Goal: Transaction & Acquisition: Purchase product/service

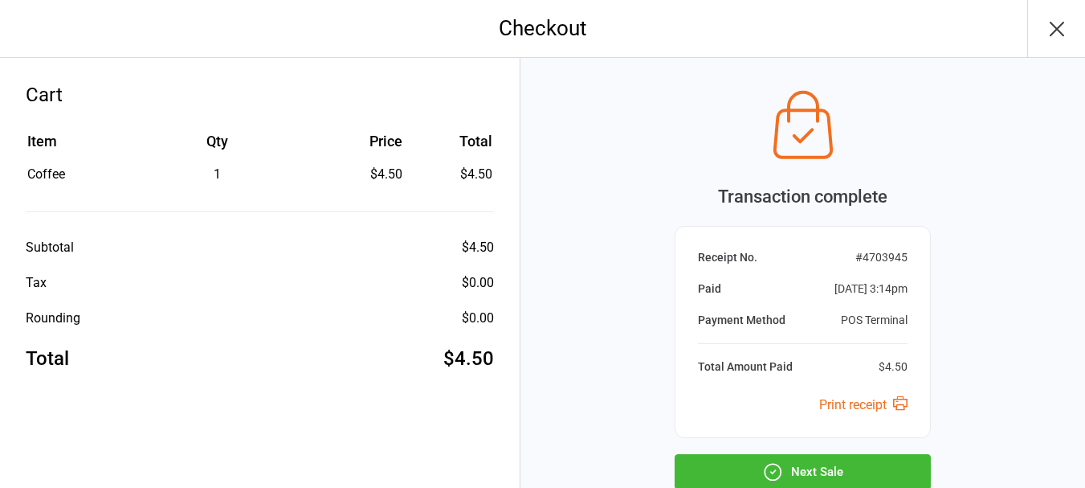
drag, startPoint x: 818, startPoint y: 467, endPoint x: 823, endPoint y: 461, distance: 8.5
click at [823, 463] on button "Next Sale" at bounding box center [803, 471] width 256 height 35
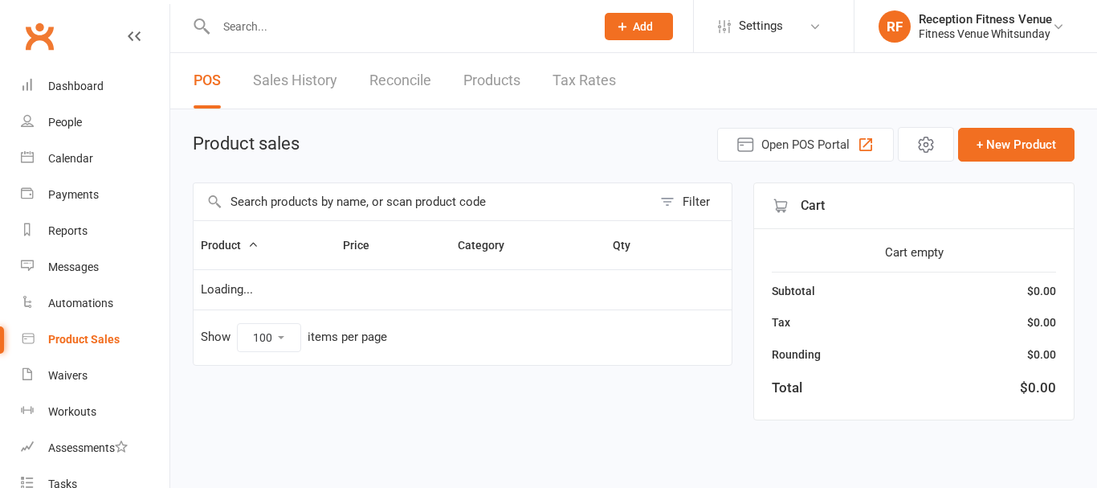
select select "100"
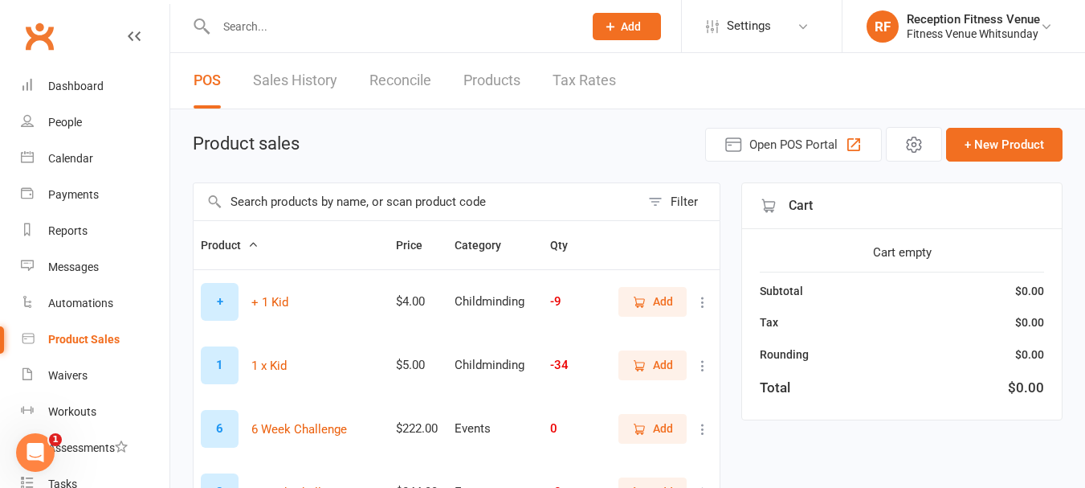
click at [268, 206] on input "text" at bounding box center [417, 201] width 447 height 37
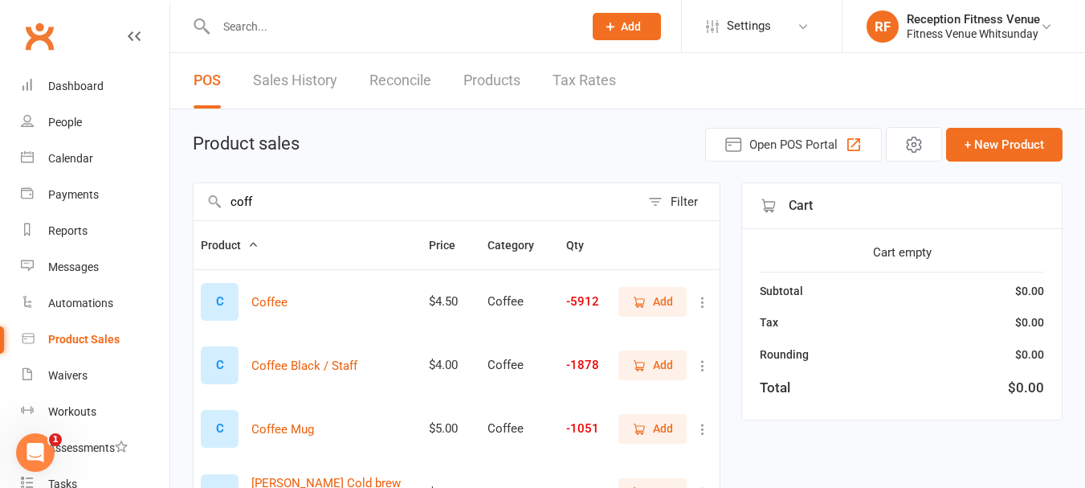
type input "coff"
click at [653, 292] on button "Add" at bounding box center [652, 301] width 68 height 29
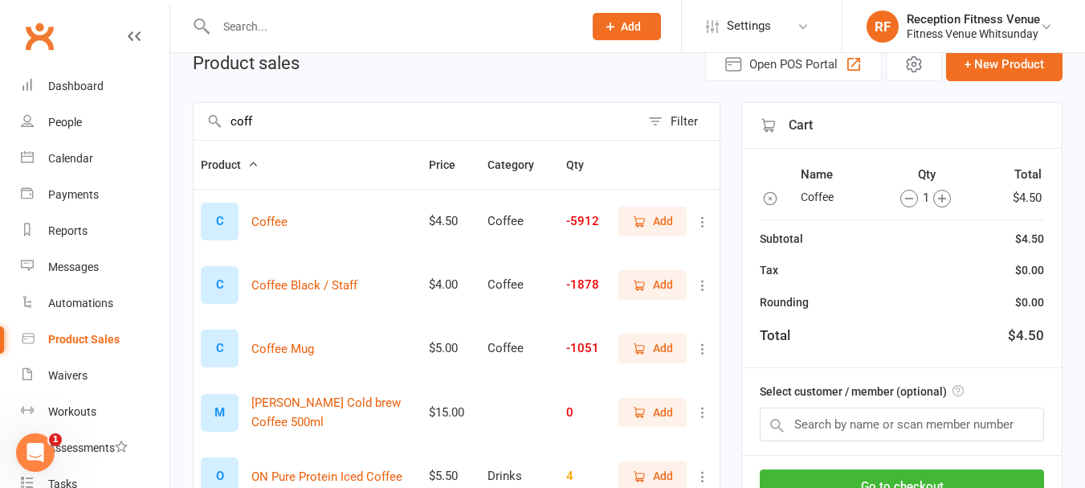
scroll to position [161, 0]
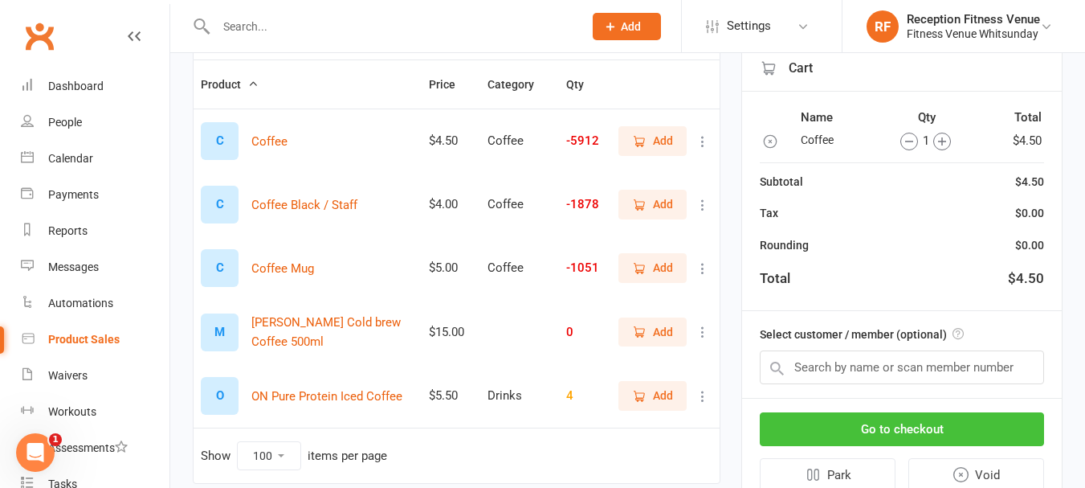
click at [953, 421] on button "Go to checkout" at bounding box center [902, 429] width 284 height 34
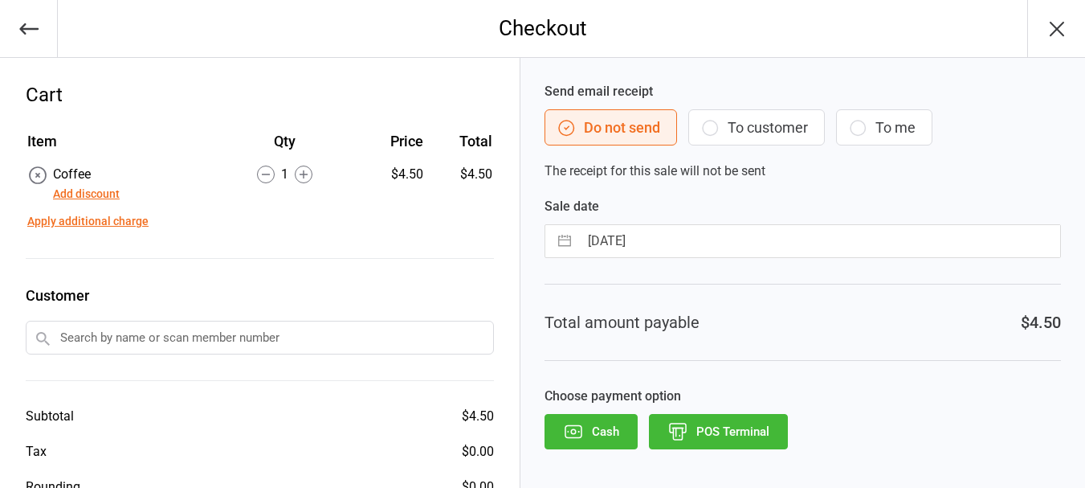
click at [741, 435] on button "POS Terminal" at bounding box center [718, 431] width 139 height 35
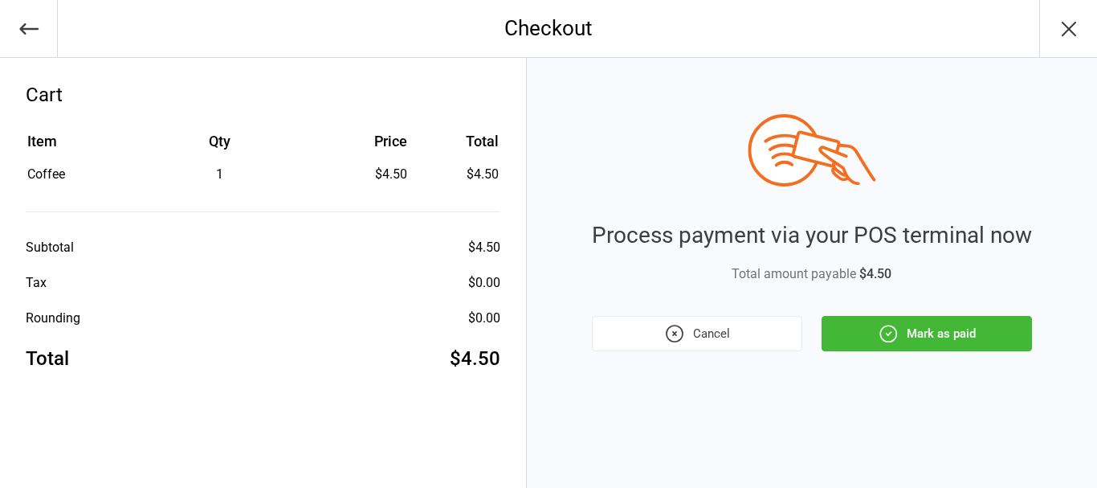
click at [884, 345] on button "Mark as paid" at bounding box center [927, 333] width 210 height 35
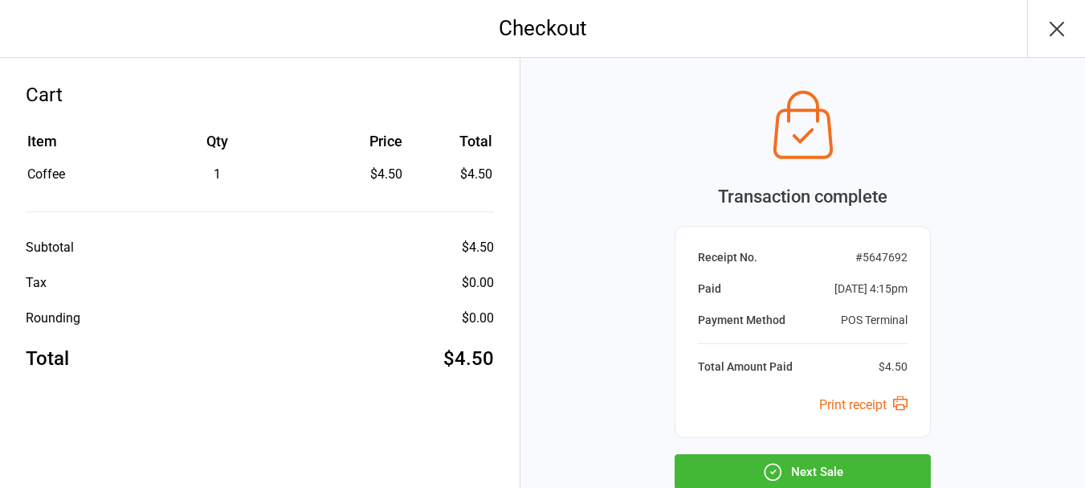
click at [1054, 22] on icon "button" at bounding box center [1057, 29] width 26 height 26
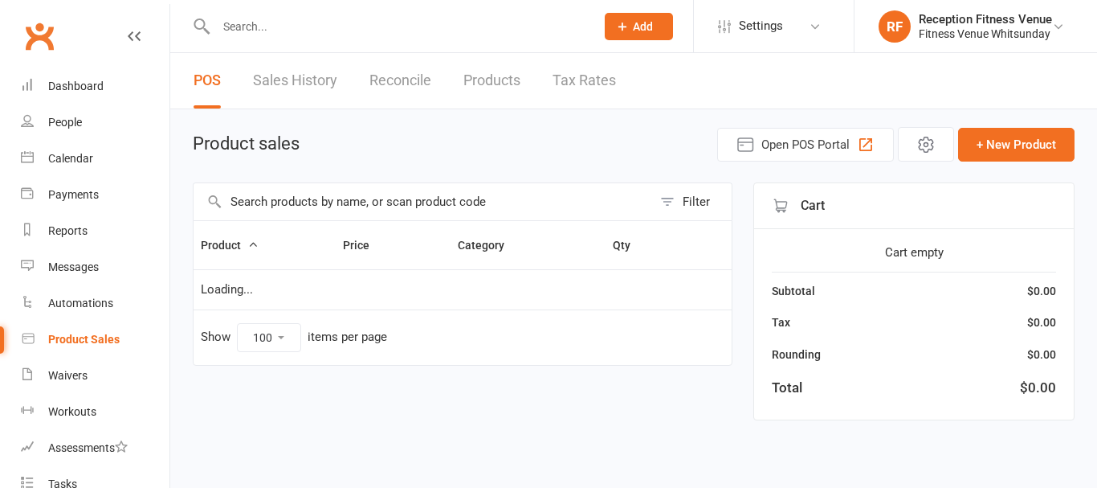
select select "100"
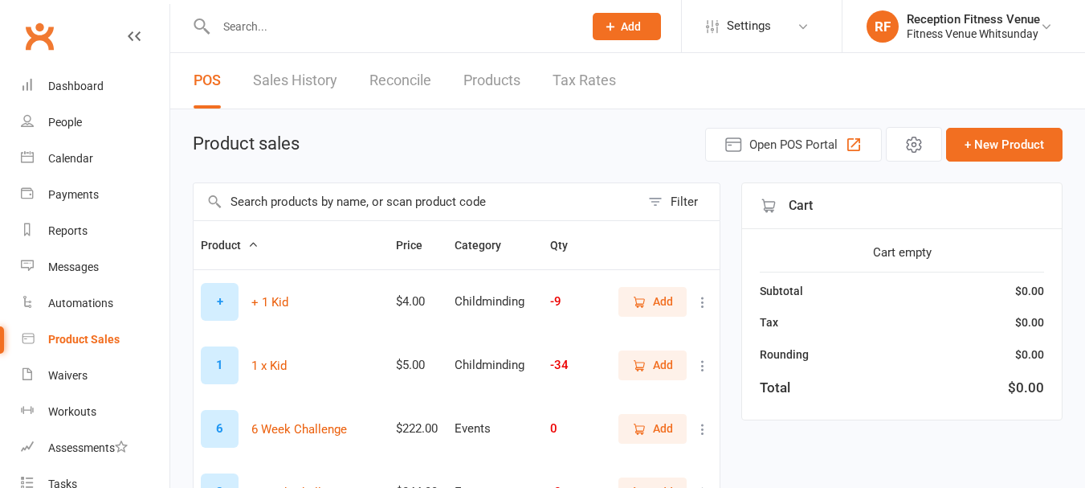
click at [349, 212] on input "text" at bounding box center [417, 201] width 447 height 37
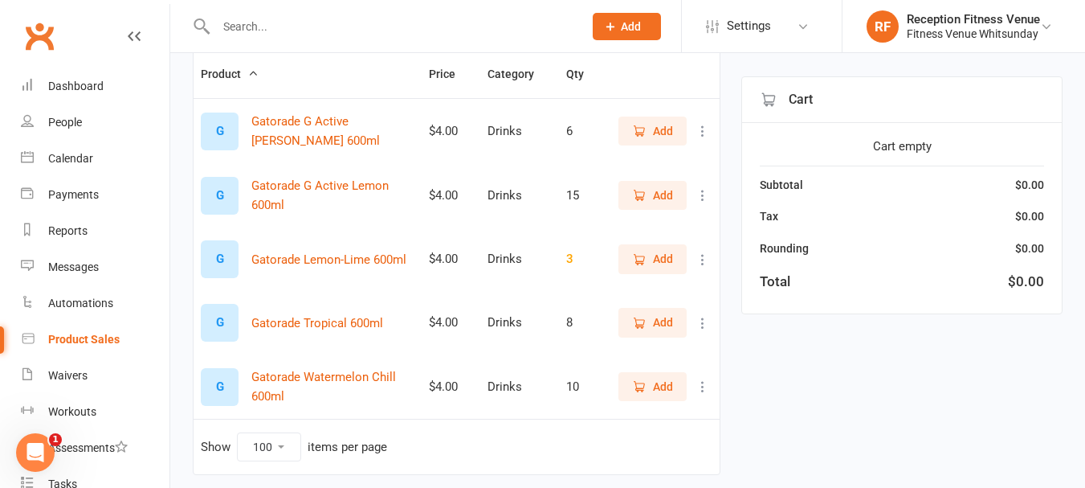
scroll to position [173, 0]
type input "gator"
click at [672, 128] on span "Add" at bounding box center [663, 129] width 20 height 18
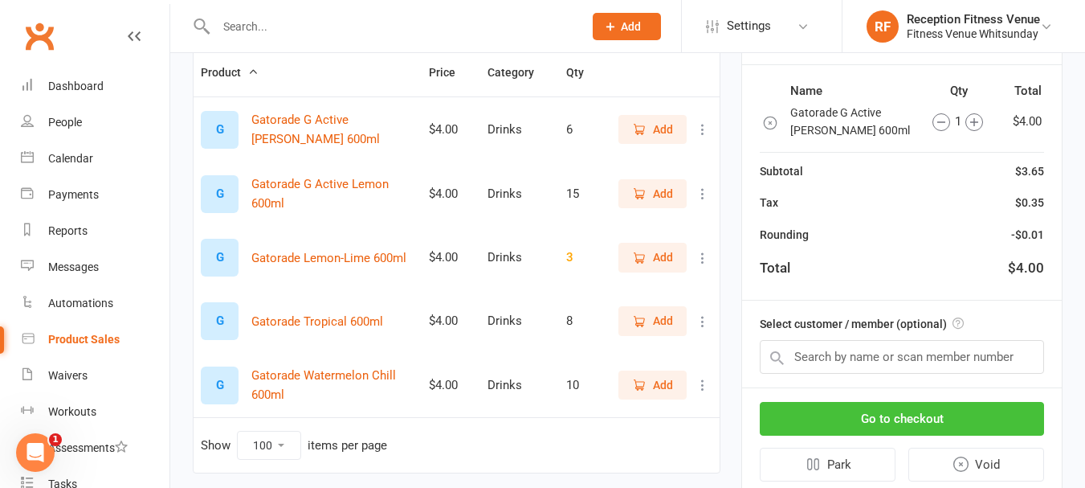
click at [897, 423] on button "Go to checkout" at bounding box center [902, 419] width 284 height 34
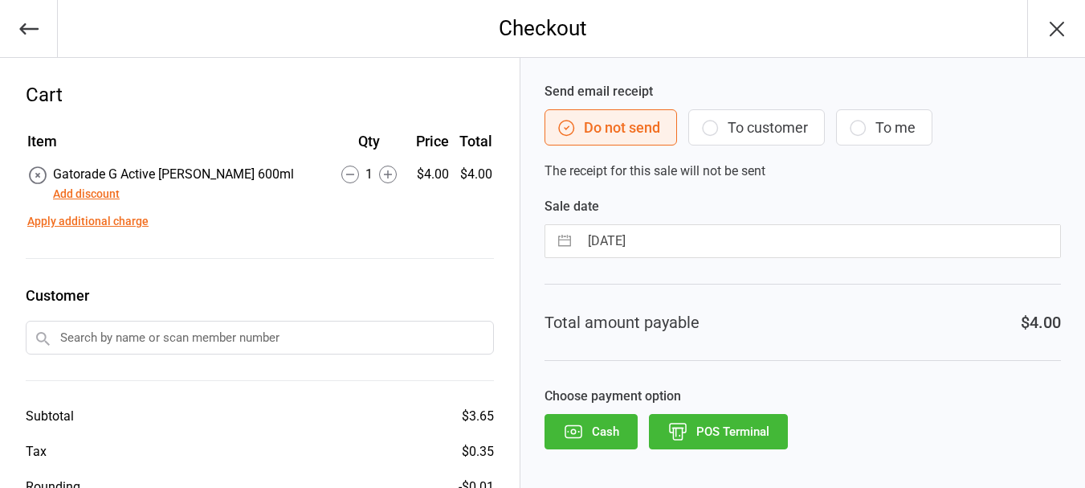
click at [745, 433] on button "POS Terminal" at bounding box center [718, 431] width 139 height 35
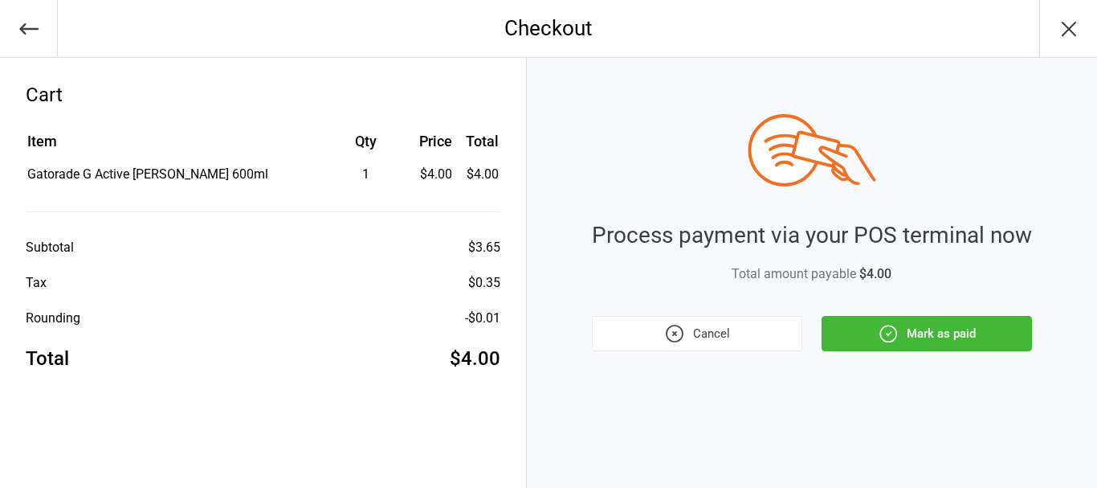
drag, startPoint x: 937, startPoint y: 325, endPoint x: 958, endPoint y: 337, distance: 24.1
drag, startPoint x: 958, startPoint y: 337, endPoint x: 1006, endPoint y: 337, distance: 48.2
click at [1006, 337] on button "Mark as paid" at bounding box center [927, 333] width 210 height 35
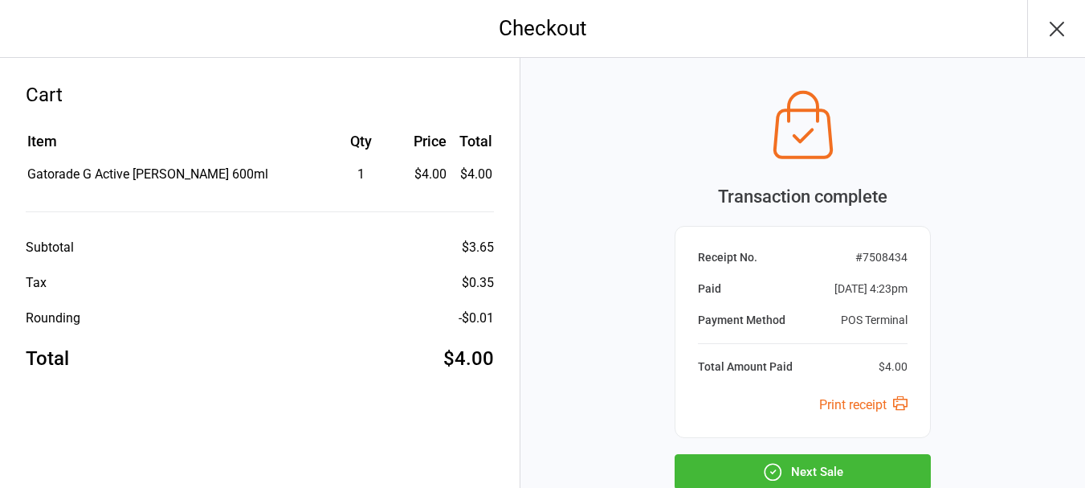
click at [1060, 14] on button "button" at bounding box center [1056, 28] width 58 height 57
click at [1055, 27] on icon "button" at bounding box center [1057, 28] width 13 height 13
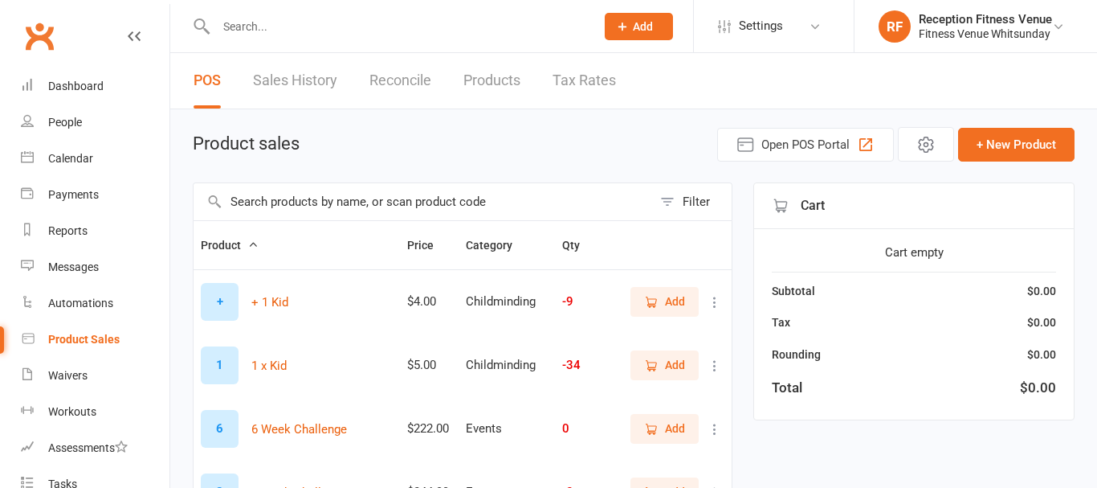
select select "100"
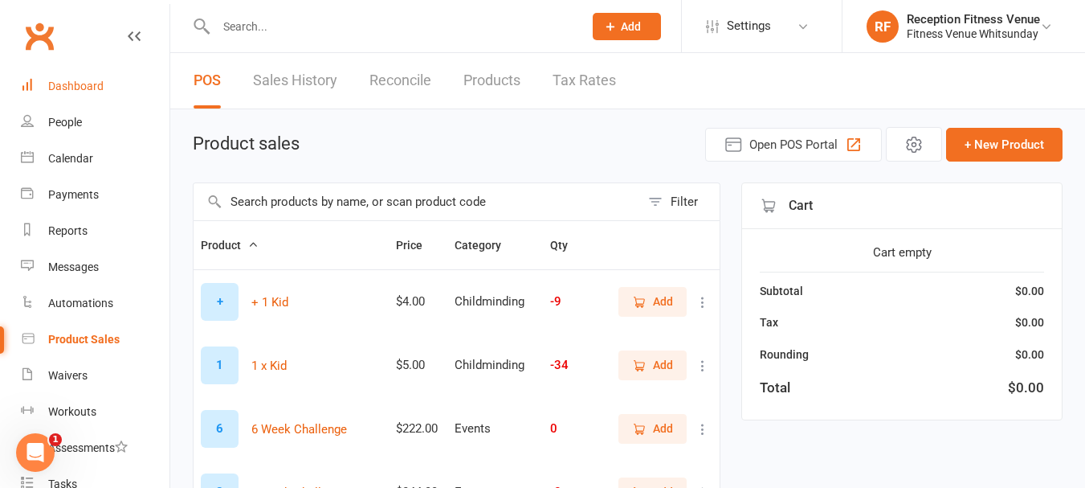
click at [101, 76] on link "Dashboard" at bounding box center [95, 86] width 149 height 36
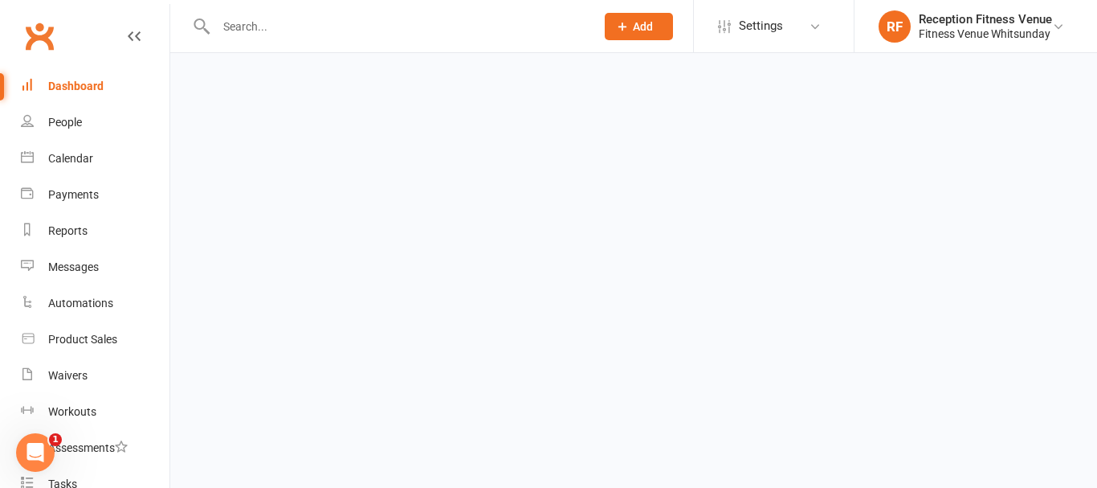
click at [88, 87] on div "Dashboard" at bounding box center [75, 86] width 55 height 13
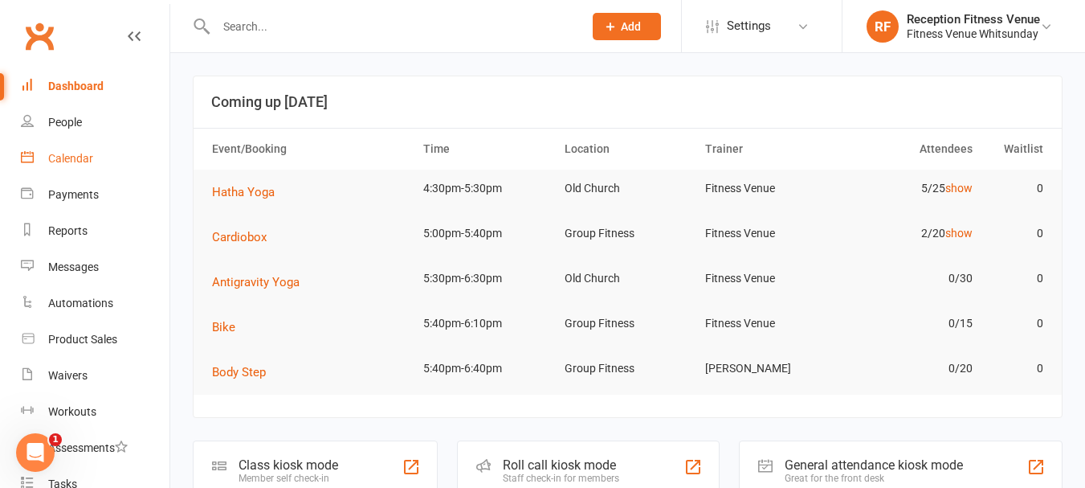
click at [98, 154] on link "Calendar" at bounding box center [95, 159] width 149 height 36
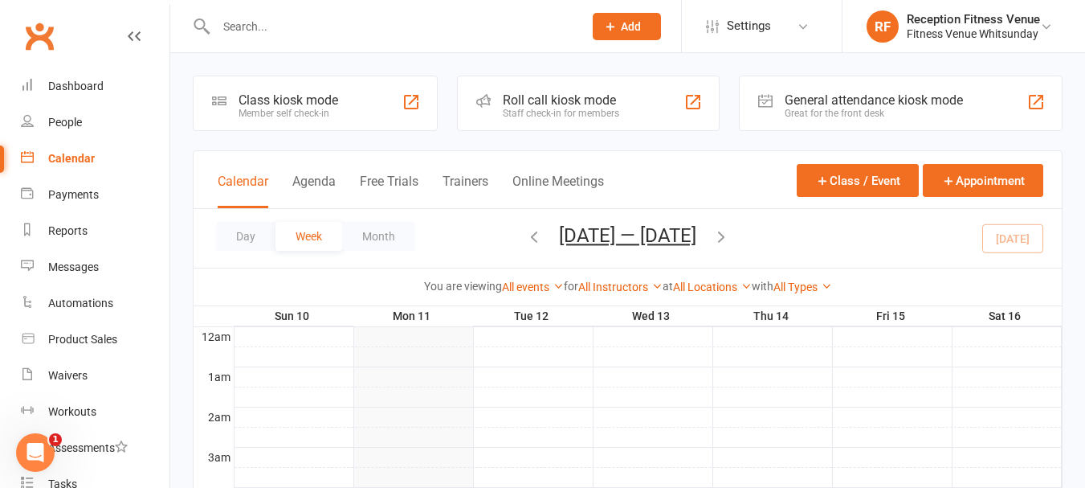
click at [840, 108] on div "Great for the front desk" at bounding box center [874, 113] width 178 height 11
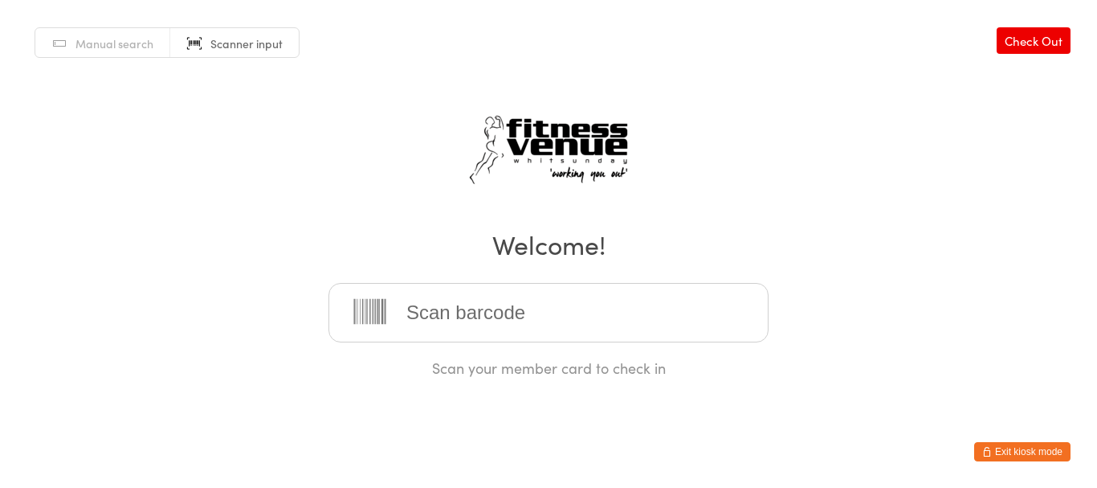
click at [1014, 448] on button "Exit kiosk mode" at bounding box center [1022, 451] width 96 height 19
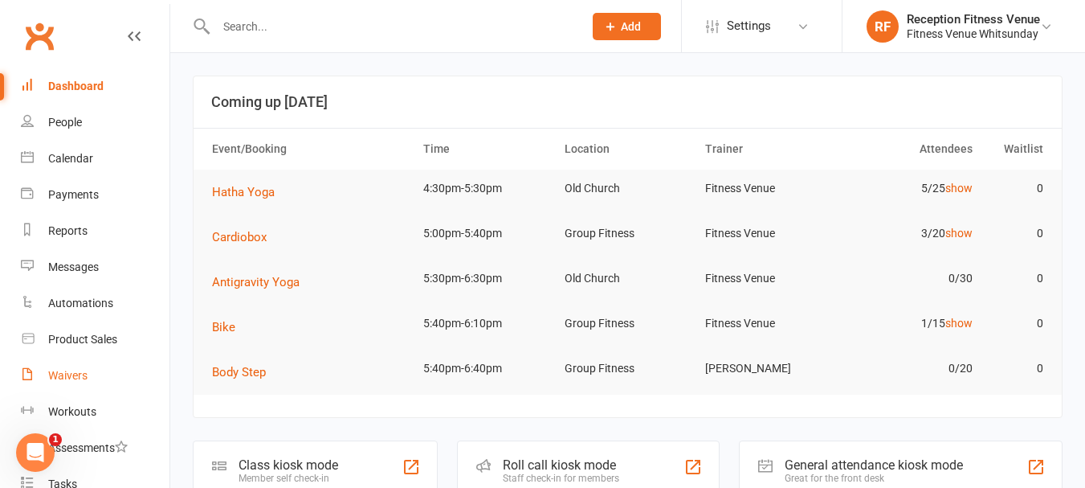
click at [93, 357] on link "Waivers" at bounding box center [95, 375] width 149 height 36
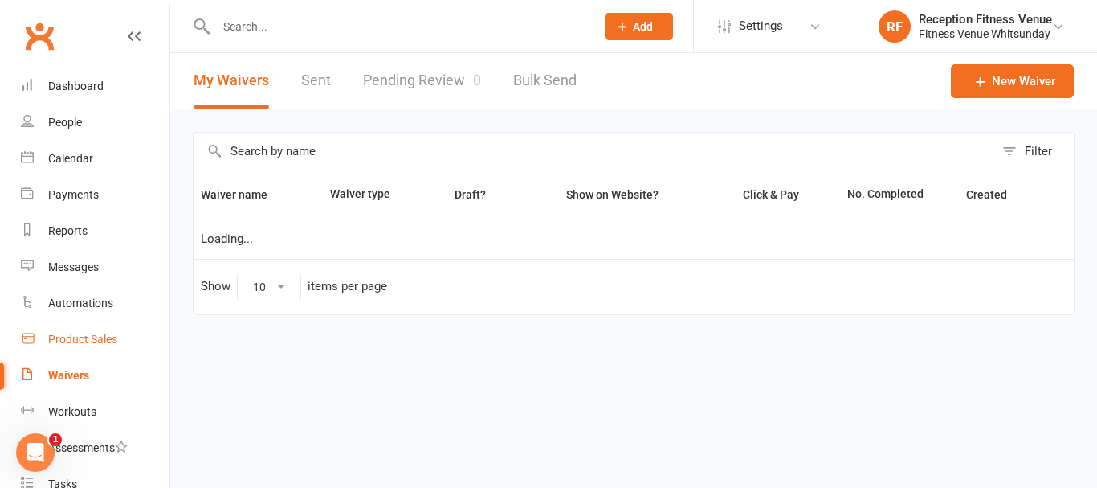
select select "50"
click at [103, 343] on div "Product Sales" at bounding box center [82, 339] width 69 height 13
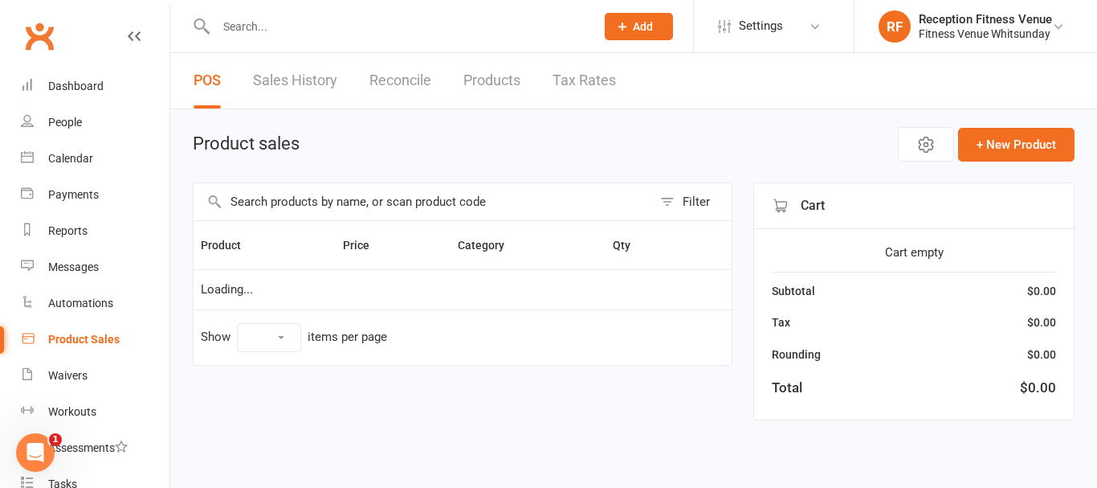
select select "100"
click at [363, 209] on input "text" at bounding box center [423, 201] width 459 height 37
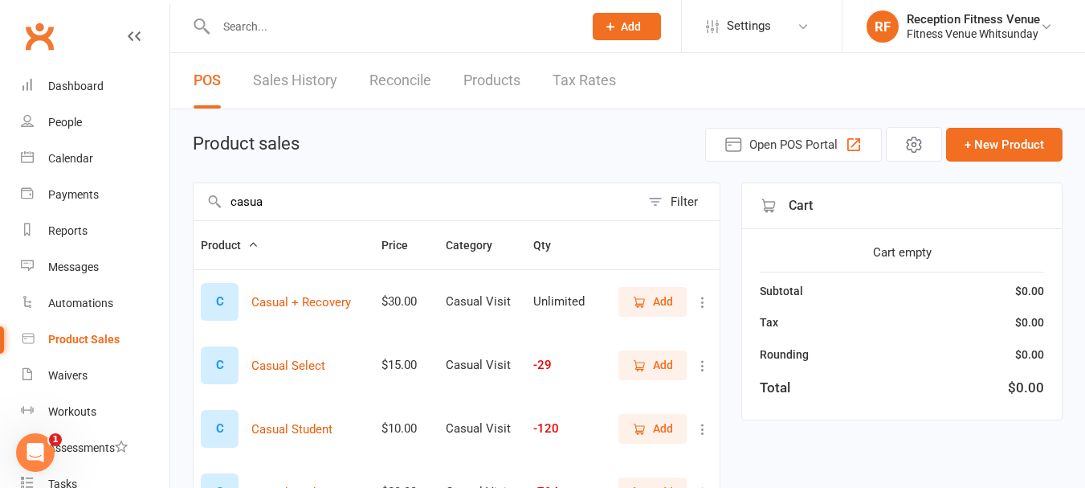
scroll to position [161, 0]
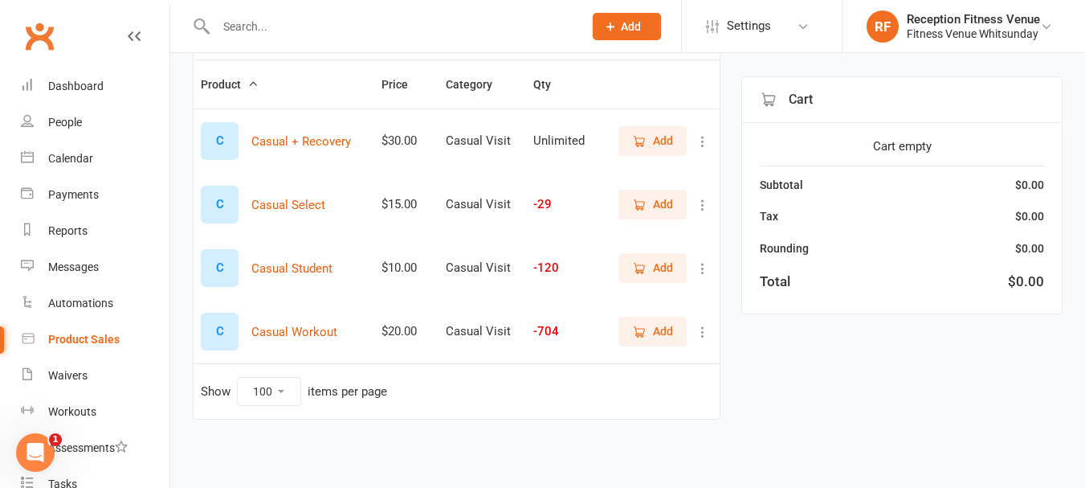
type input "casua"
click at [651, 329] on span "Add" at bounding box center [652, 331] width 41 height 18
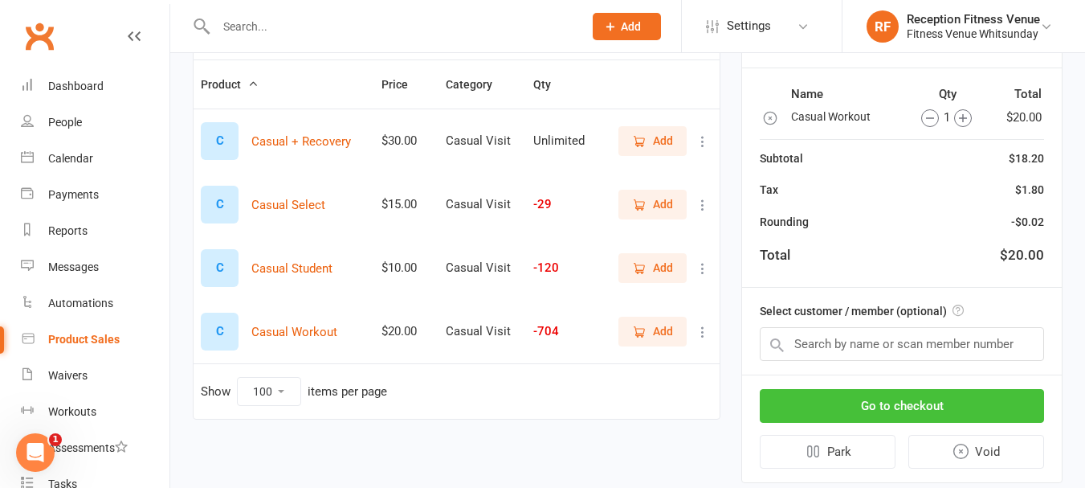
click at [840, 402] on button "Go to checkout" at bounding box center [902, 406] width 284 height 34
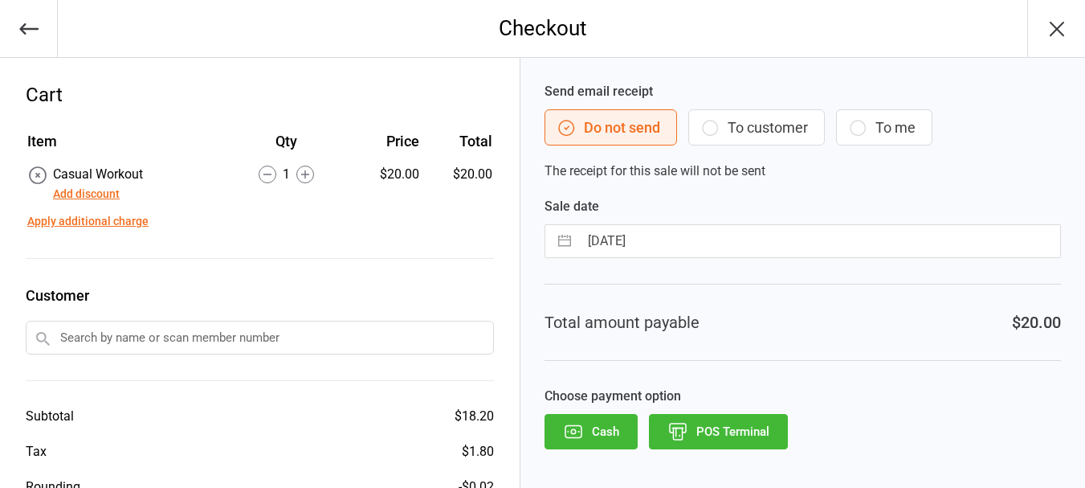
click at [773, 428] on button "POS Terminal" at bounding box center [718, 431] width 139 height 35
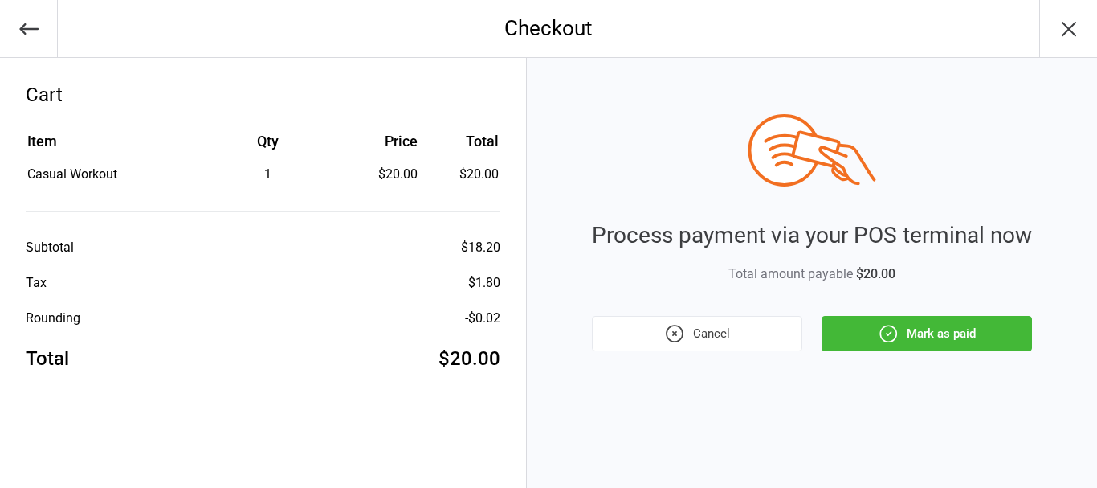
click at [858, 330] on button "Mark as paid" at bounding box center [927, 333] width 210 height 35
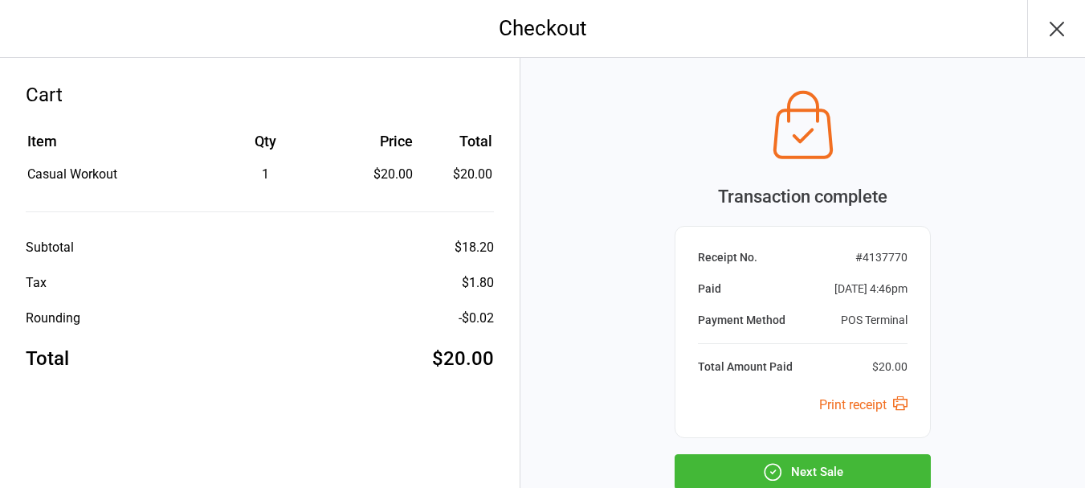
click at [802, 461] on button "Next Sale" at bounding box center [803, 471] width 256 height 35
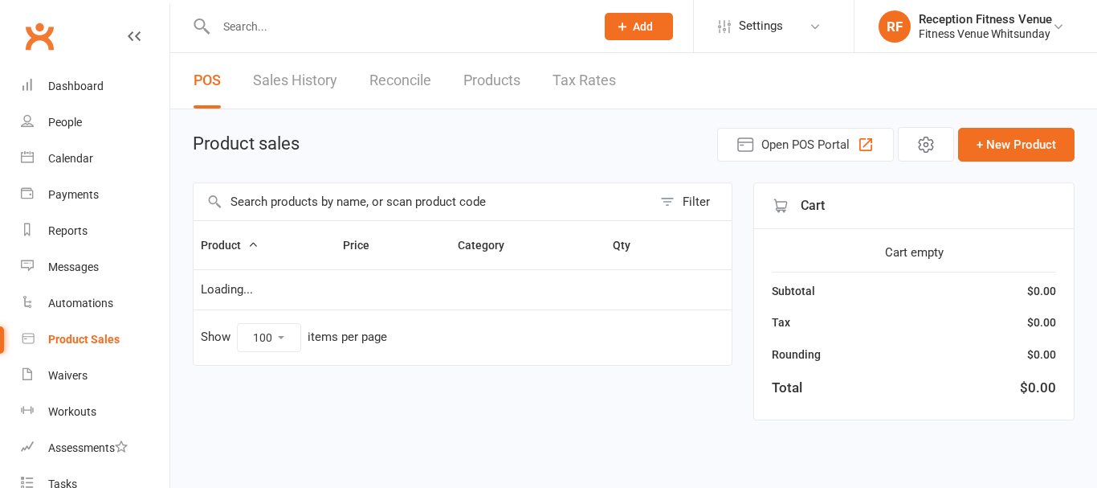
select select "100"
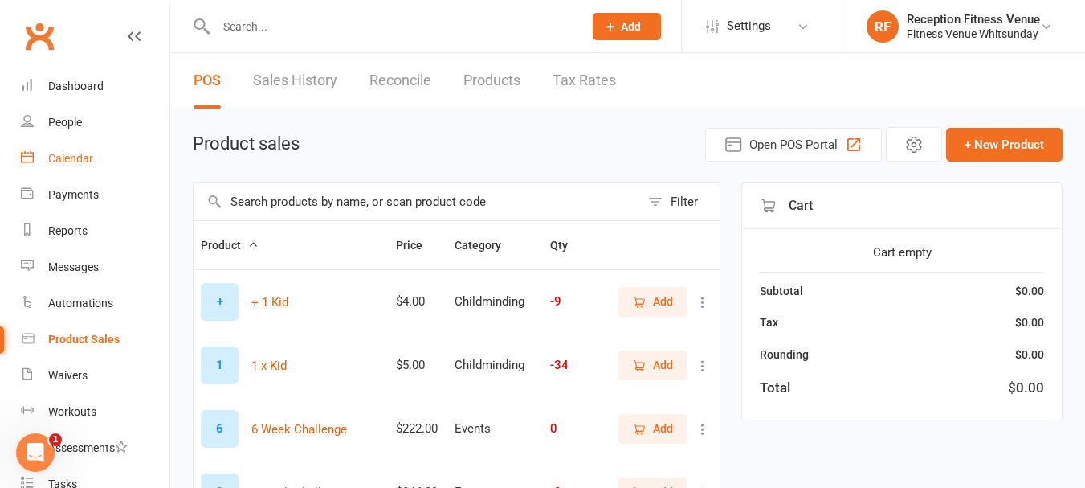
click at [81, 157] on div "Calendar" at bounding box center [70, 158] width 45 height 13
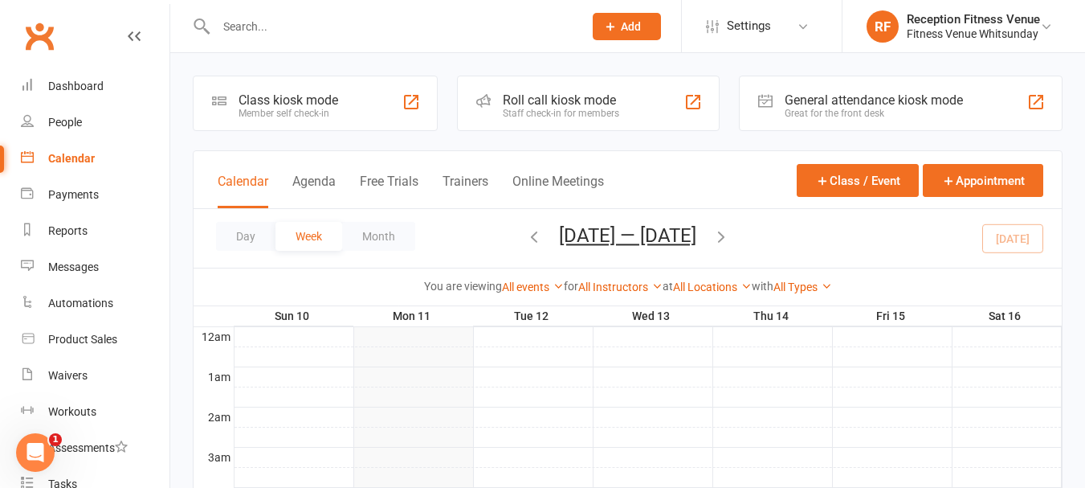
click at [813, 104] on div "General attendance kiosk mode" at bounding box center [874, 99] width 178 height 15
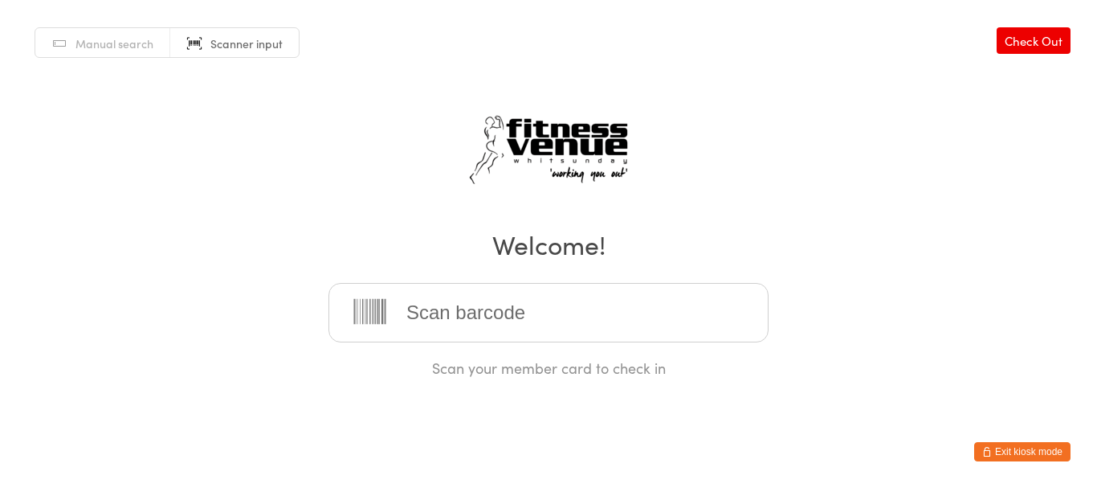
click at [1058, 451] on button "Exit kiosk mode" at bounding box center [1022, 451] width 96 height 19
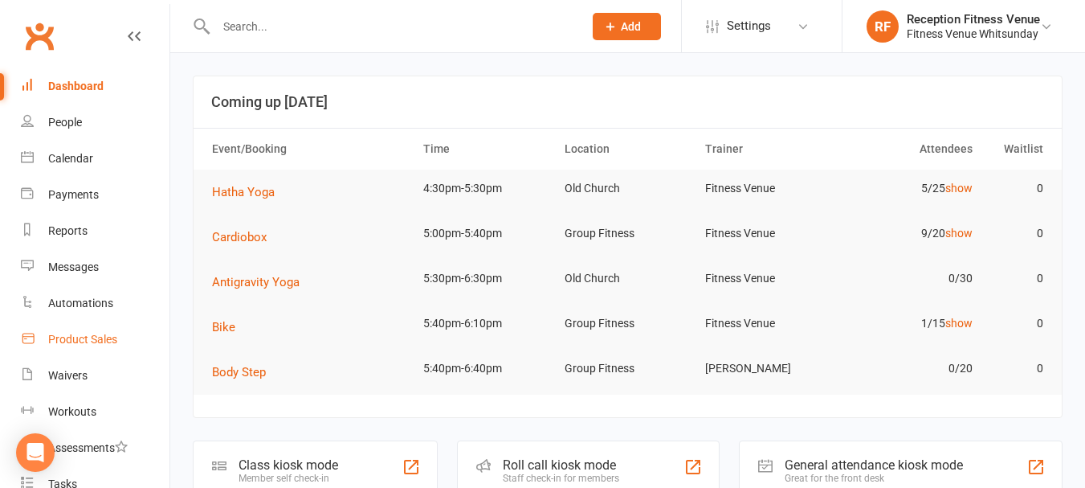
click at [88, 333] on div "Product Sales" at bounding box center [82, 339] width 69 height 13
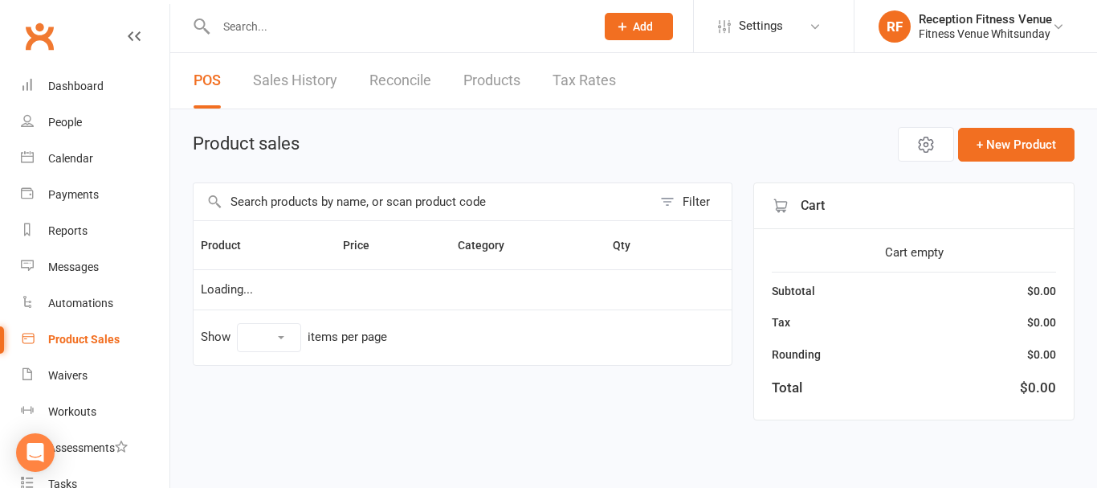
select select "100"
click at [325, 202] on input "text" at bounding box center [423, 201] width 459 height 37
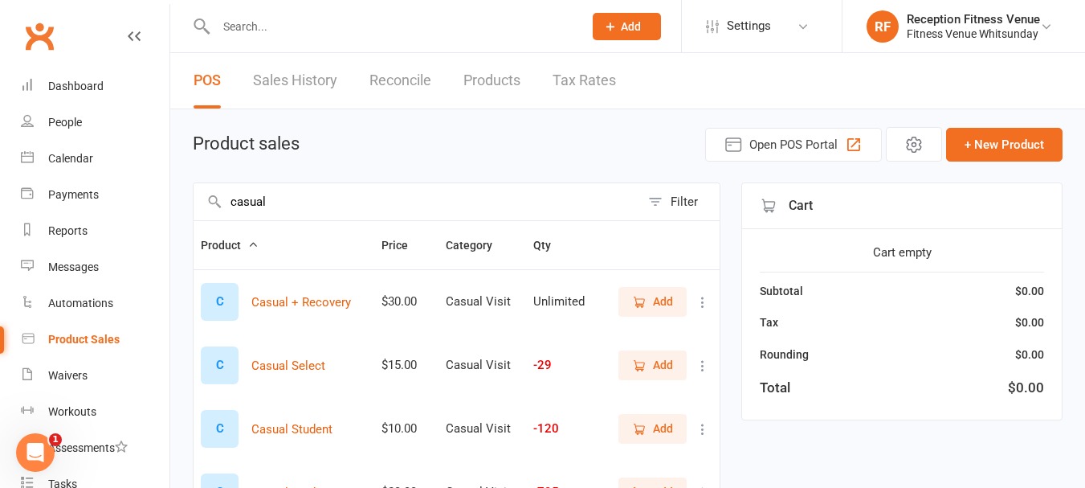
scroll to position [161, 0]
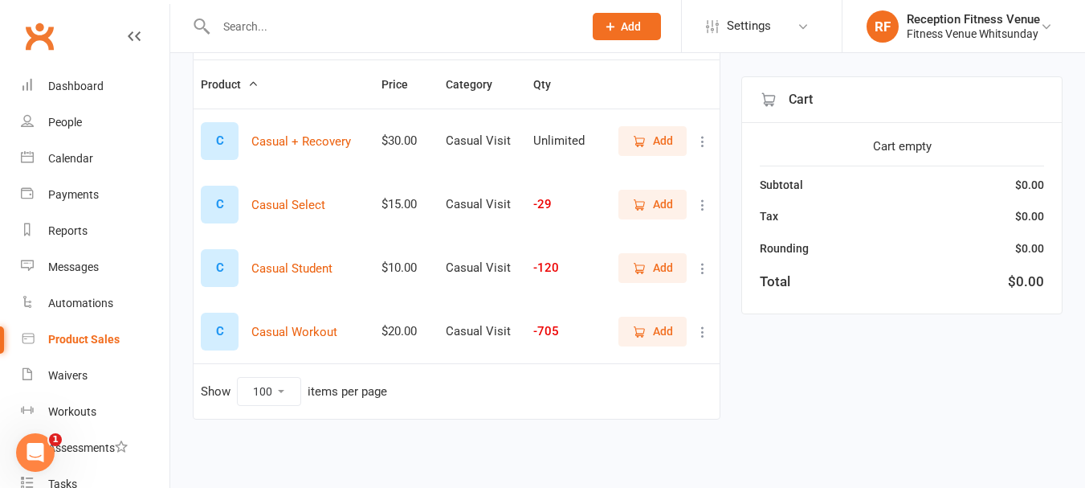
type input "casual"
click at [665, 336] on span "Add" at bounding box center [663, 331] width 20 height 18
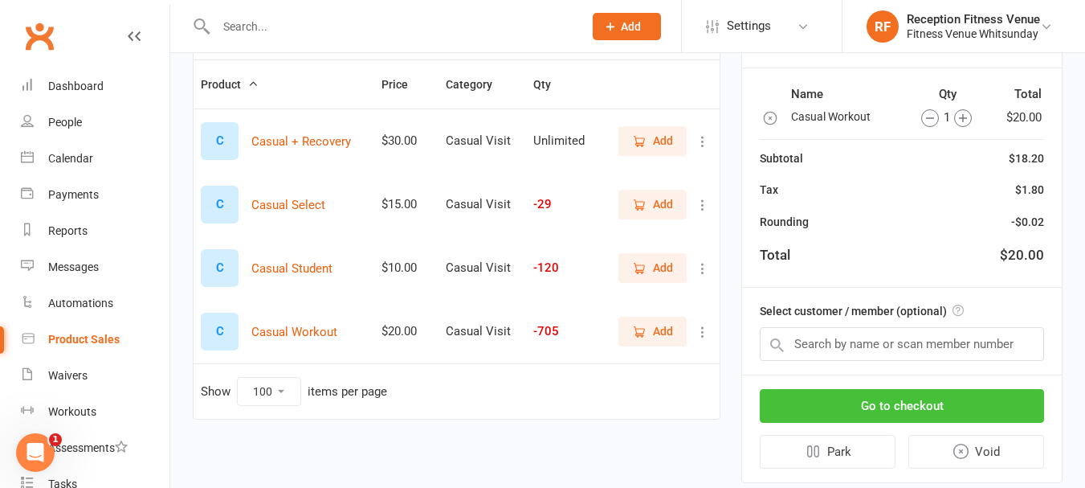
click at [827, 406] on button "Go to checkout" at bounding box center [902, 406] width 284 height 34
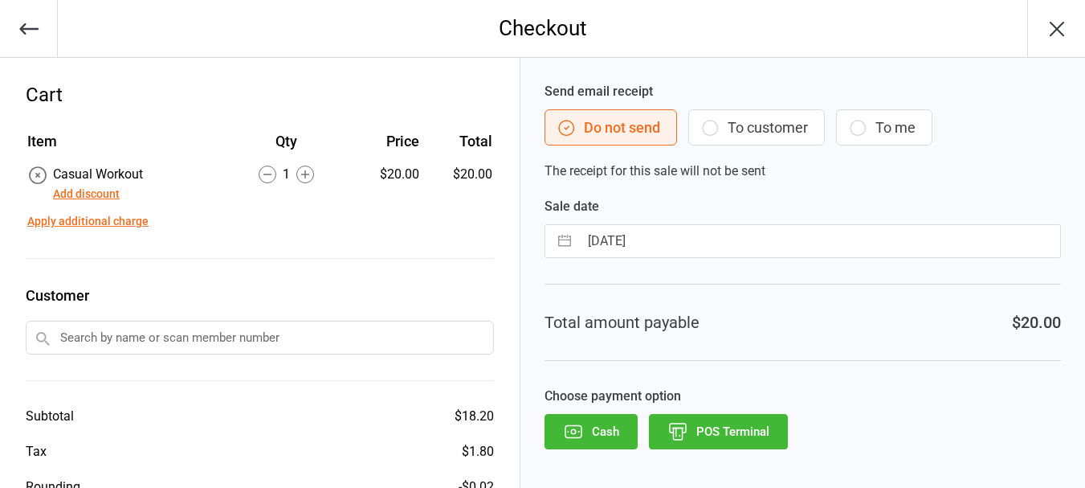
click at [742, 438] on button "POS Terminal" at bounding box center [718, 431] width 139 height 35
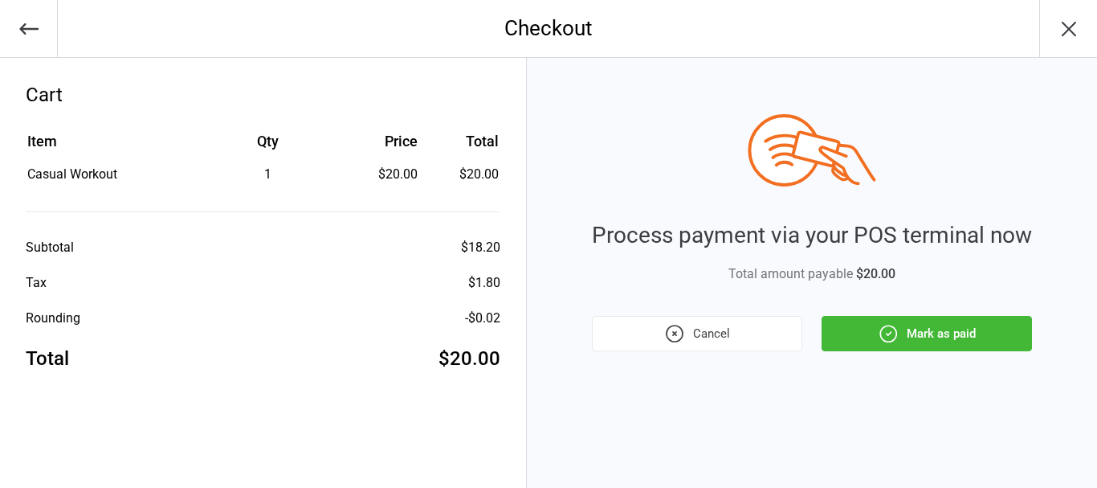
click at [957, 320] on button "Mark as paid" at bounding box center [927, 333] width 210 height 35
